Goal: Information Seeking & Learning: Check status

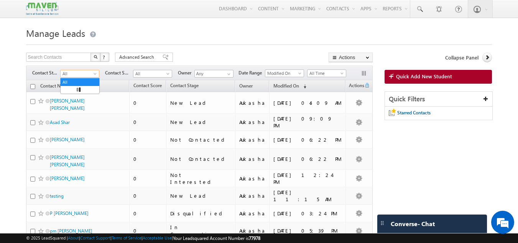
click at [92, 76] on span "All" at bounding box center [79, 73] width 36 height 7
click at [69, 92] on link "New Lead" at bounding box center [80, 89] width 39 height 7
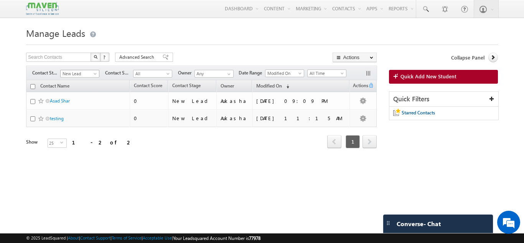
click at [91, 75] on span "New Lead" at bounding box center [79, 73] width 36 height 7
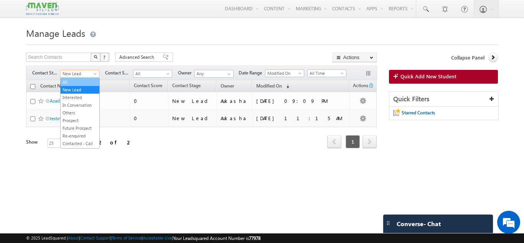
click at [74, 80] on link "All" at bounding box center [80, 82] width 39 height 7
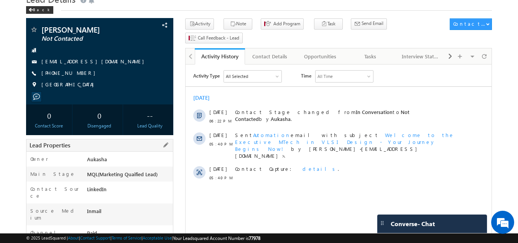
scroll to position [33, 0]
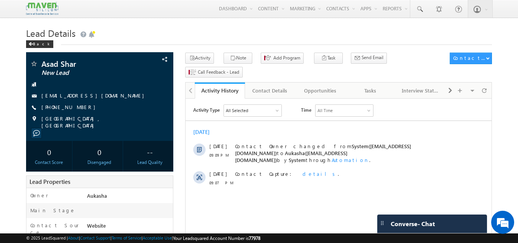
click at [159, 31] on h1 "Lead Details" at bounding box center [259, 32] width 467 height 15
